Goal: Task Accomplishment & Management: Manage account settings

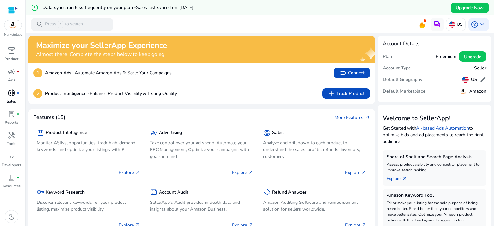
click at [13, 98] on link "donut_small fiber_manual_record Sales" at bounding box center [11, 98] width 23 height 21
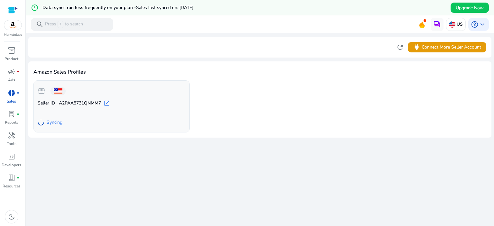
click at [13, 98] on link "donut_small fiber_manual_record Sales" at bounding box center [11, 98] width 23 height 21
drag, startPoint x: 488, startPoint y: 103, endPoint x: 472, endPoint y: 112, distance: 17.8
click at [472, 112] on div "Amazon Sales Profiles storefront Seller ID A2PAA8731QNMM7 open_in_new Syncing" at bounding box center [259, 99] width 463 height 76
click at [129, 54] on div "refresh power Connect More Seller Account" at bounding box center [259, 47] width 463 height 21
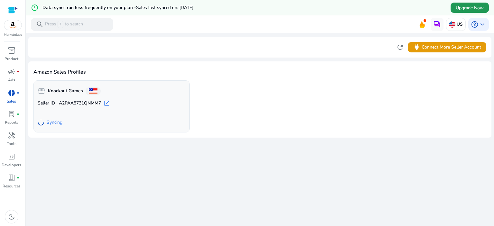
click at [470, 13] on span at bounding box center [469, 7] width 38 height 15
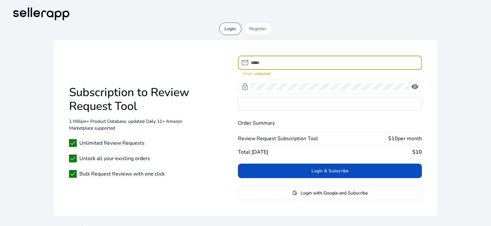
type input "**********"
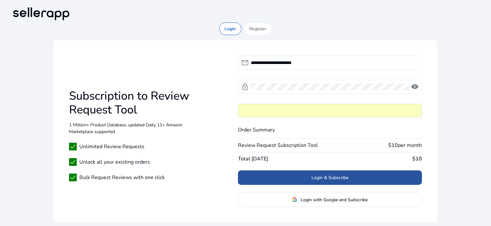
click at [360, 178] on span at bounding box center [330, 177] width 184 height 15
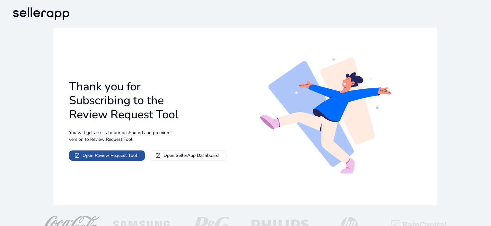
click at [94, 151] on span at bounding box center [107, 155] width 76 height 15
